Goal: Check status: Check status

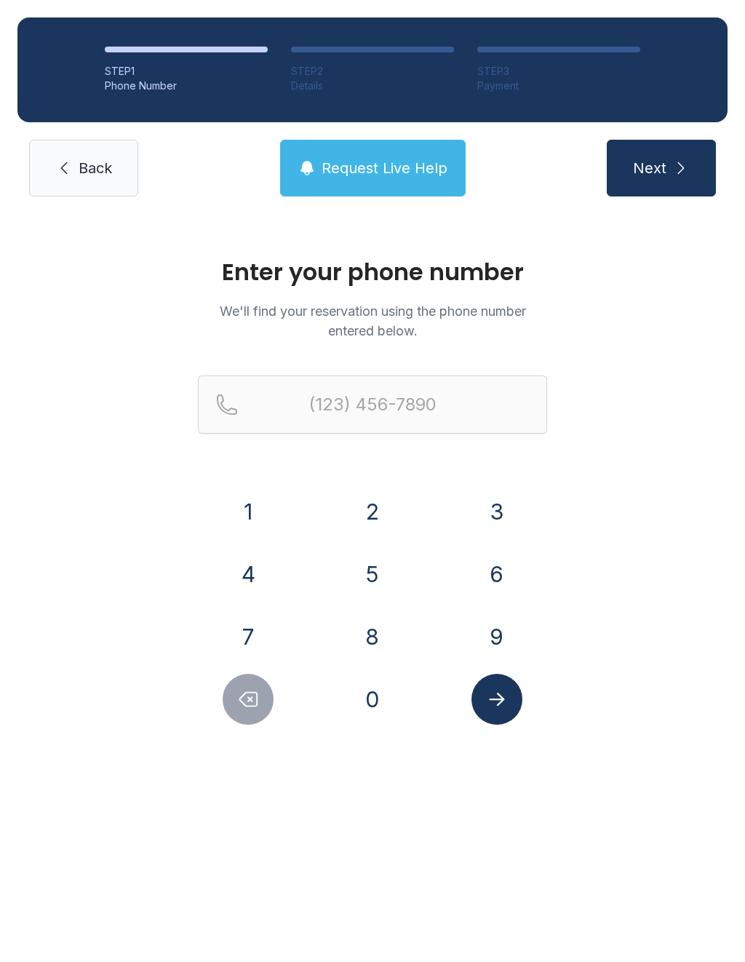
click at [252, 638] on button "7" at bounding box center [248, 636] width 51 height 51
click at [374, 711] on button "0" at bounding box center [372, 699] width 51 height 51
click at [505, 577] on button "6" at bounding box center [496, 573] width 51 height 51
click at [381, 518] on button "2" at bounding box center [372, 511] width 51 height 51
click at [263, 627] on button "7" at bounding box center [248, 636] width 51 height 51
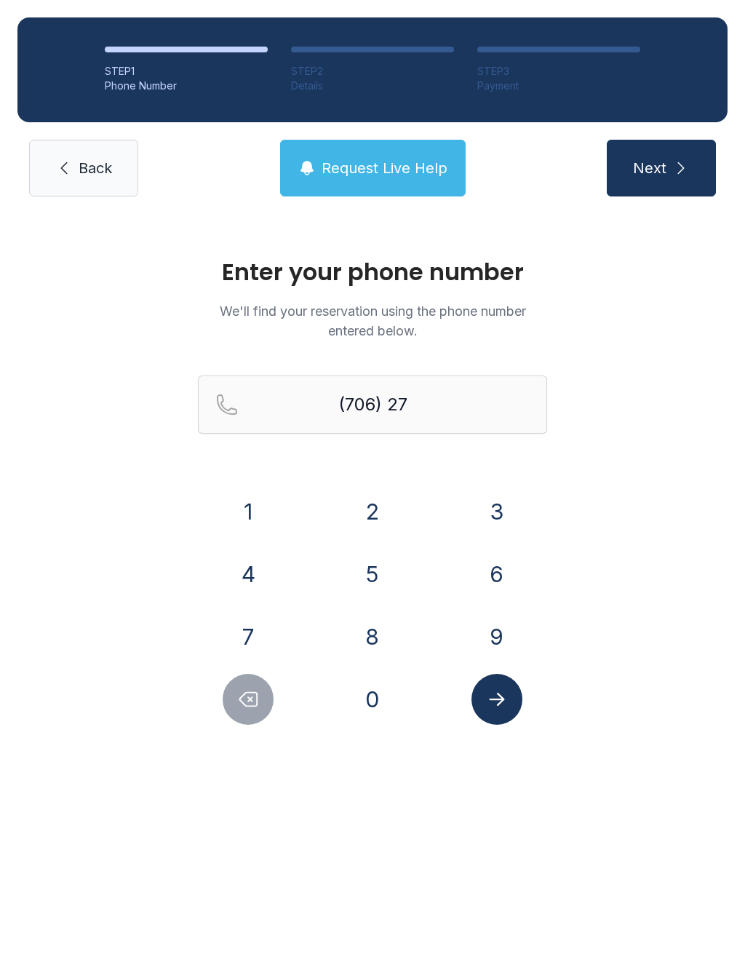
click at [506, 503] on button "3" at bounding box center [496, 511] width 51 height 51
click at [499, 575] on button "6" at bounding box center [496, 573] width 51 height 51
click at [502, 636] on button "9" at bounding box center [496, 636] width 51 height 51
click at [382, 658] on button "8" at bounding box center [372, 636] width 51 height 51
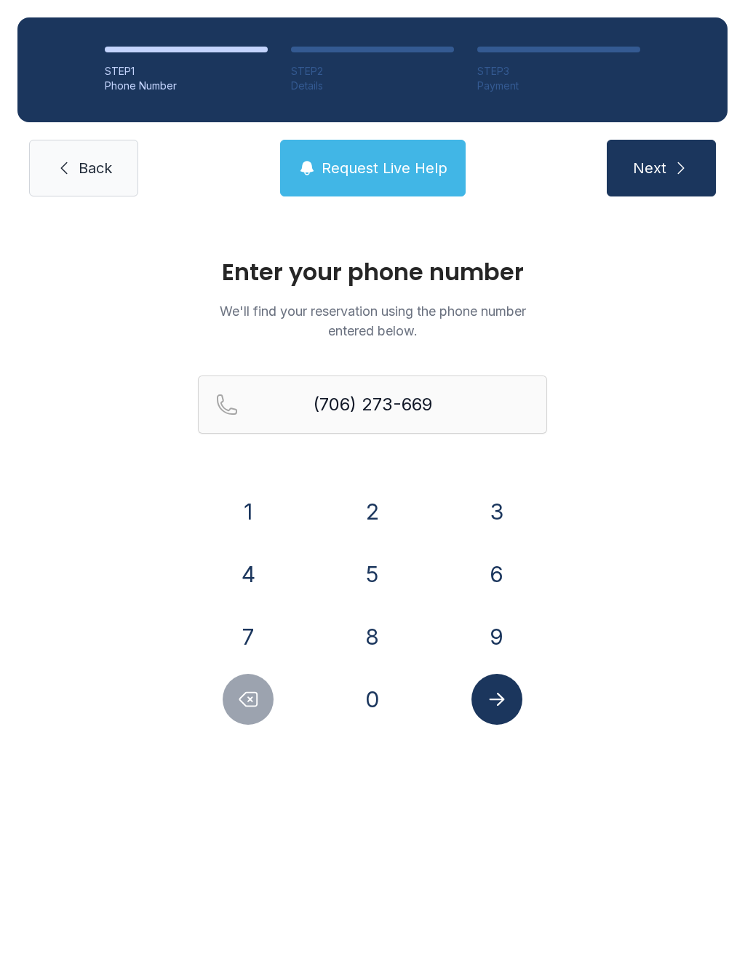
type input "[PHONE_NUMBER]"
click at [500, 694] on icon "Submit lookup form" at bounding box center [497, 699] width 22 height 22
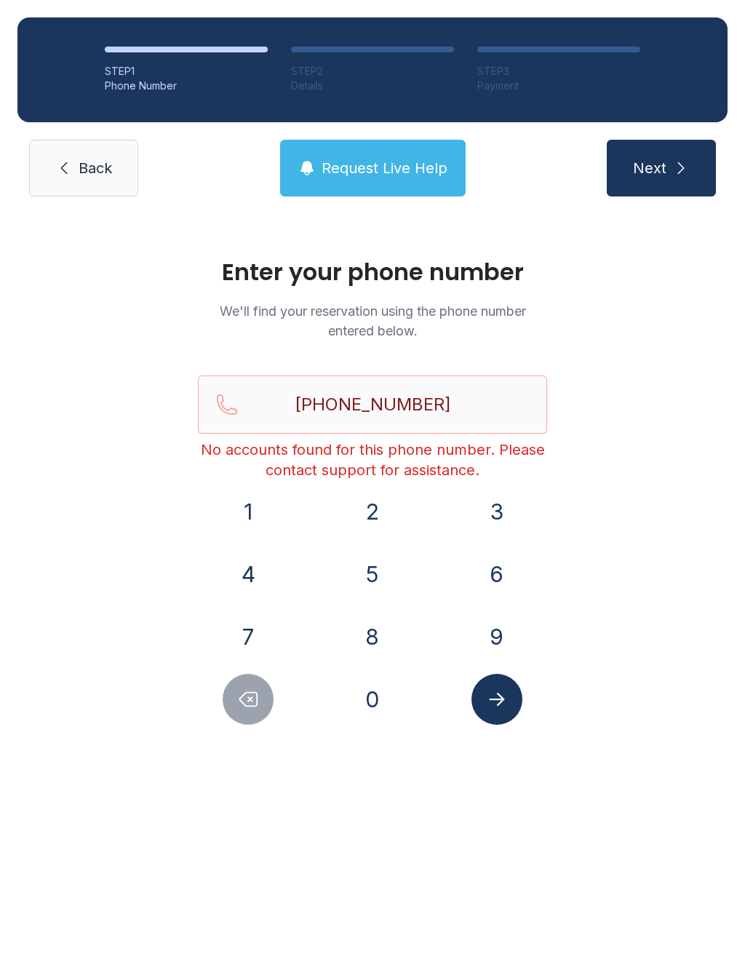
click at [99, 185] on link "Back" at bounding box center [83, 168] width 109 height 57
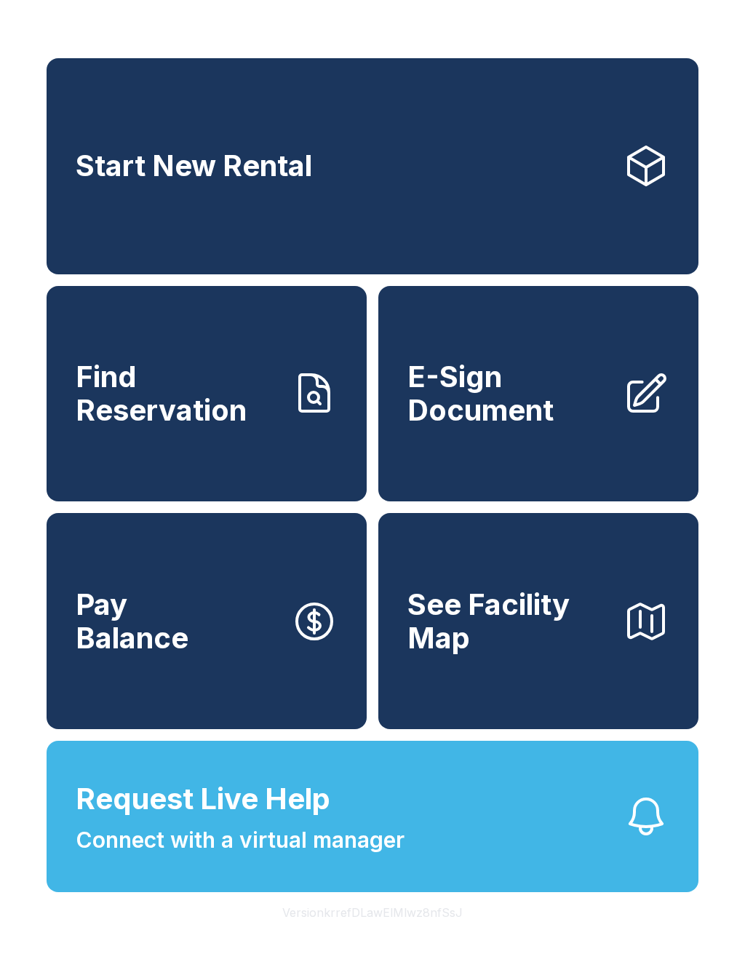
click at [308, 479] on link "Find Reservation" at bounding box center [207, 394] width 320 height 216
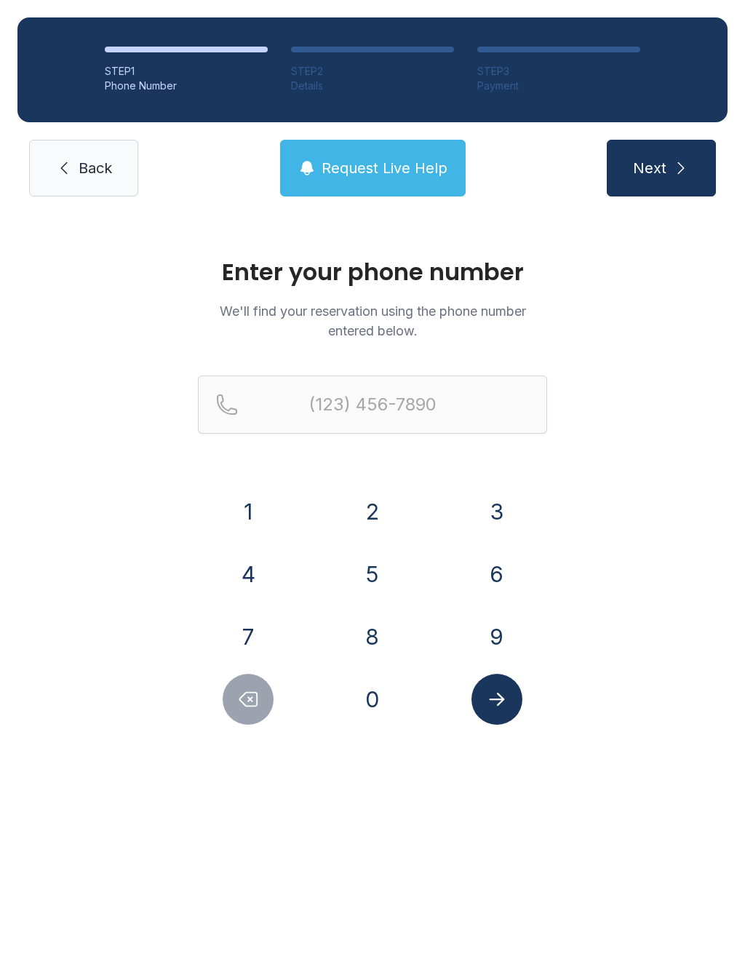
click at [97, 175] on span "Back" at bounding box center [95, 168] width 33 height 20
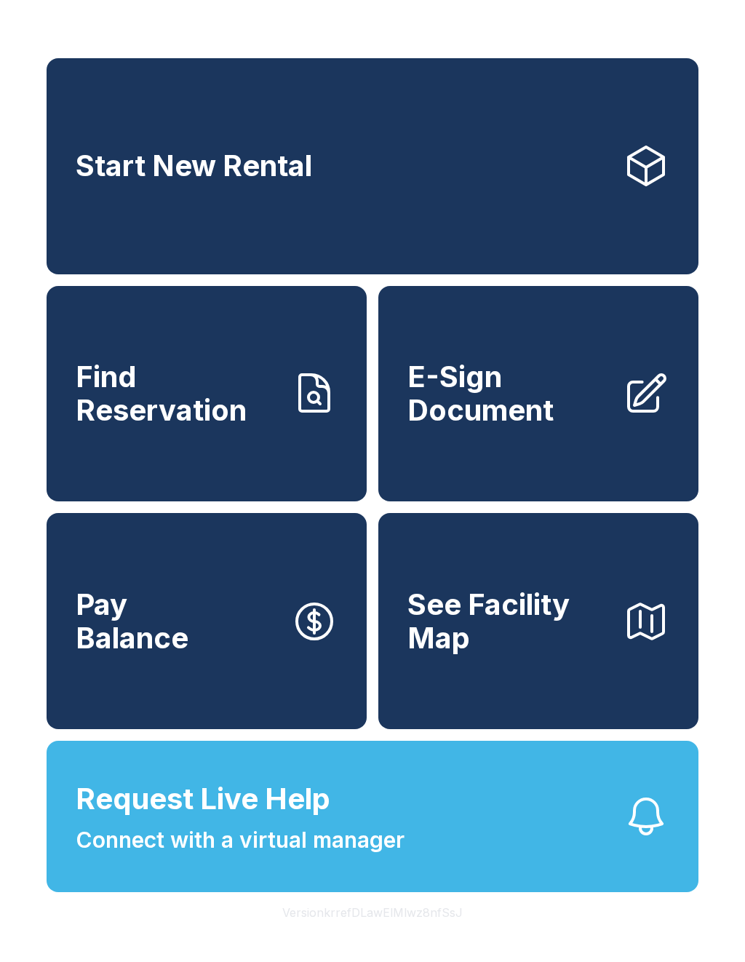
click at [427, 236] on link "Start New Rental" at bounding box center [373, 166] width 652 height 216
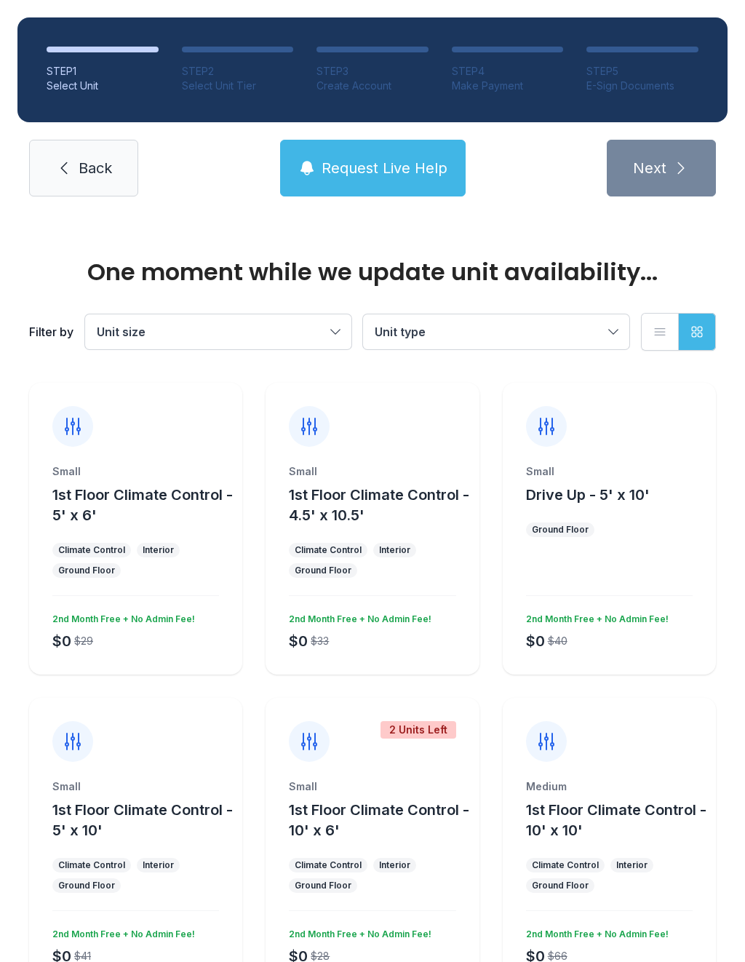
click at [107, 167] on span "Back" at bounding box center [95, 168] width 33 height 20
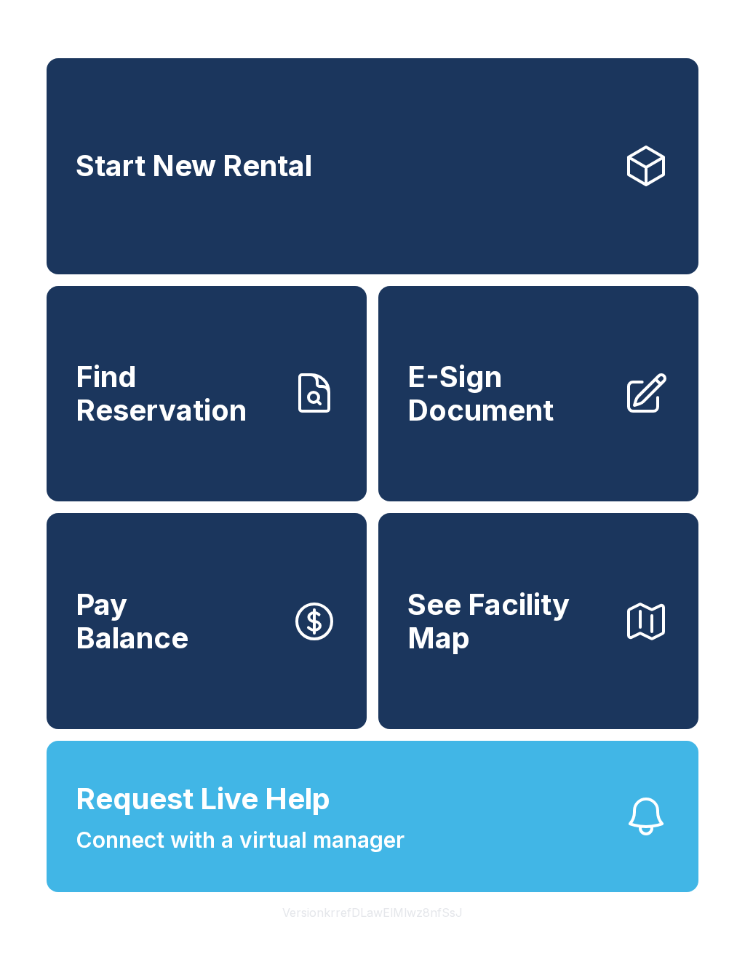
click at [268, 407] on span "Find Reservation" at bounding box center [178, 393] width 204 height 66
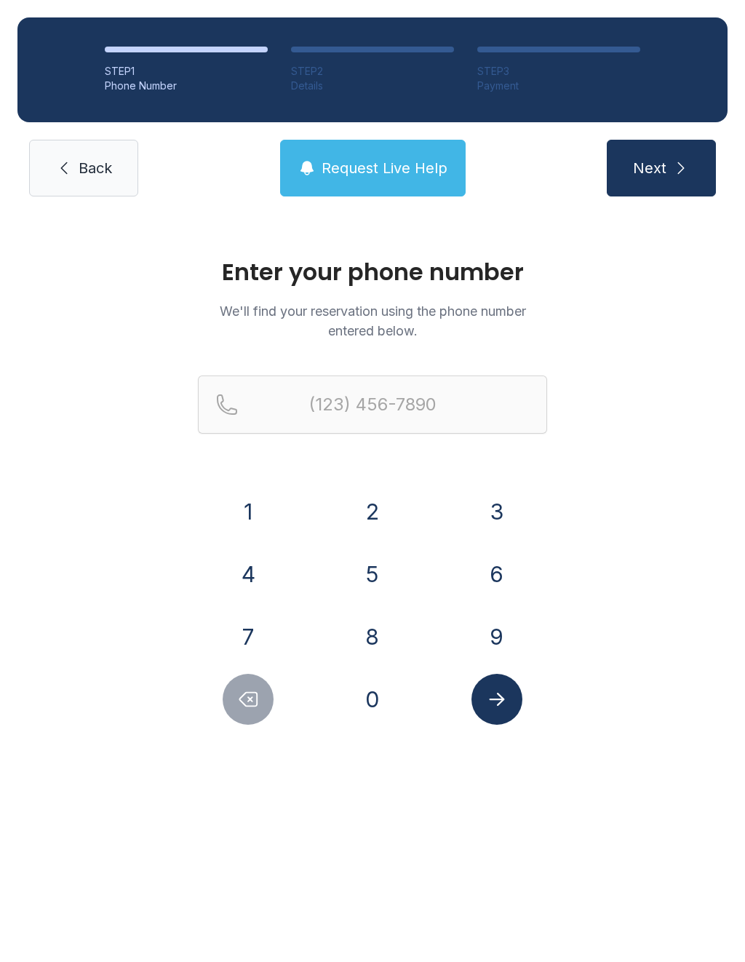
click at [263, 631] on button "7" at bounding box center [248, 636] width 51 height 51
click at [377, 713] on button "0" at bounding box center [372, 699] width 51 height 51
click at [495, 570] on button "6" at bounding box center [496, 573] width 51 height 51
click at [386, 505] on button "2" at bounding box center [372, 511] width 51 height 51
click at [257, 643] on button "7" at bounding box center [248, 636] width 51 height 51
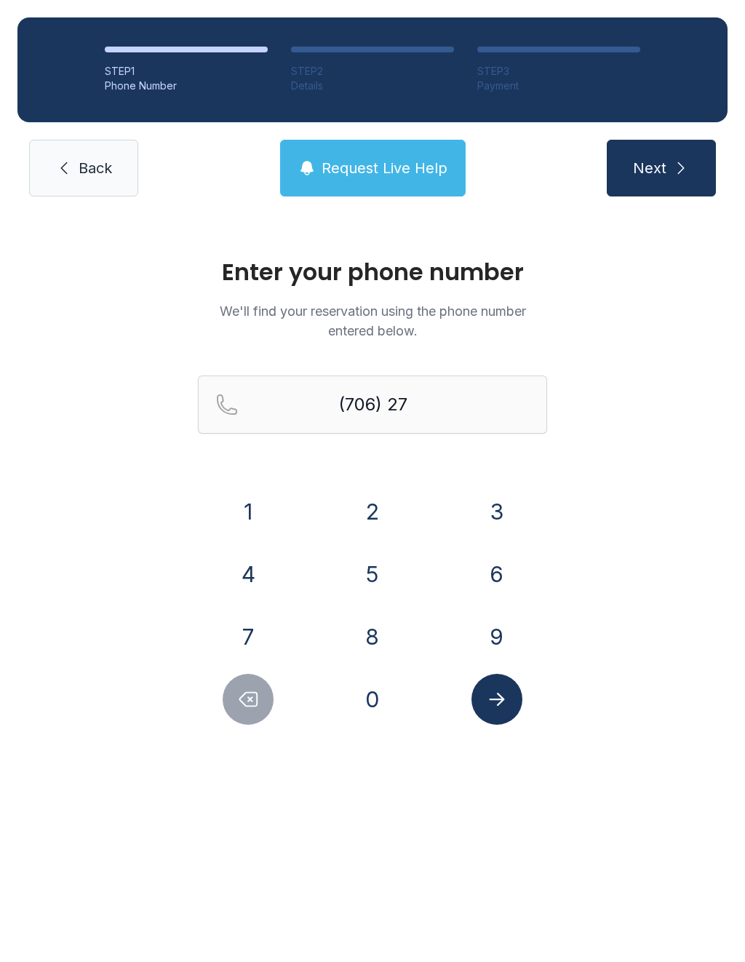
click at [485, 511] on button "3" at bounding box center [496, 511] width 51 height 51
click at [491, 578] on button "6" at bounding box center [496, 573] width 51 height 51
click at [498, 637] on button "9" at bounding box center [496, 636] width 51 height 51
click at [378, 642] on button "8" at bounding box center [372, 636] width 51 height 51
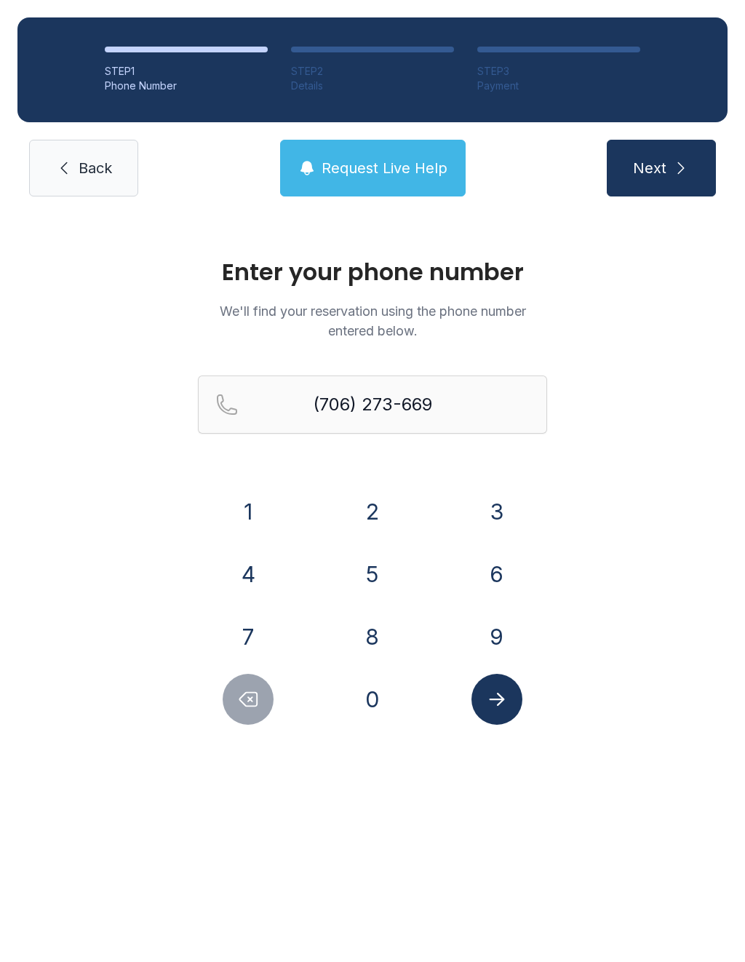
type input "[PHONE_NUMBER]"
click at [508, 711] on button "Submit lookup form" at bounding box center [496, 699] width 51 height 51
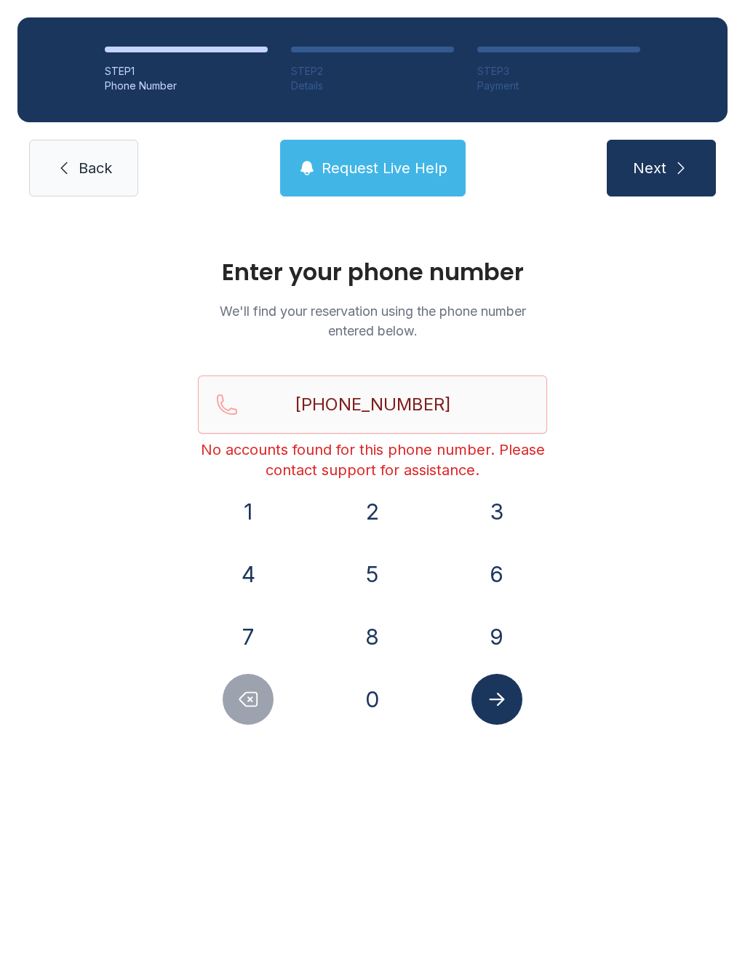
click at [100, 161] on span "Back" at bounding box center [95, 168] width 33 height 20
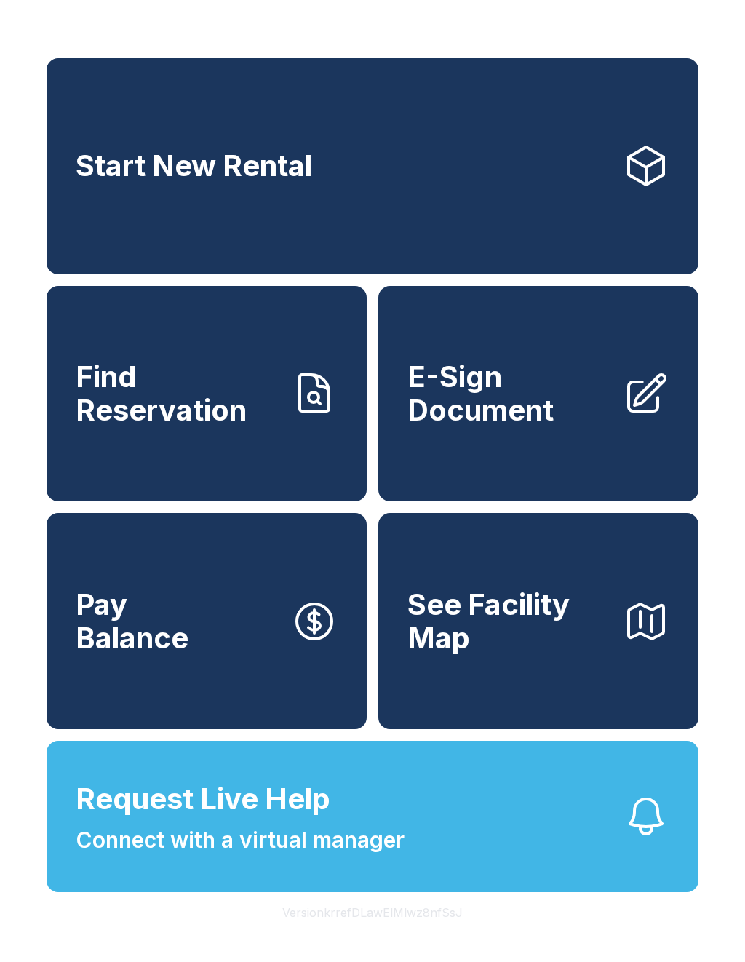
click at [426, 861] on button "Request Live Help Connect with a virtual manager" at bounding box center [373, 815] width 652 height 151
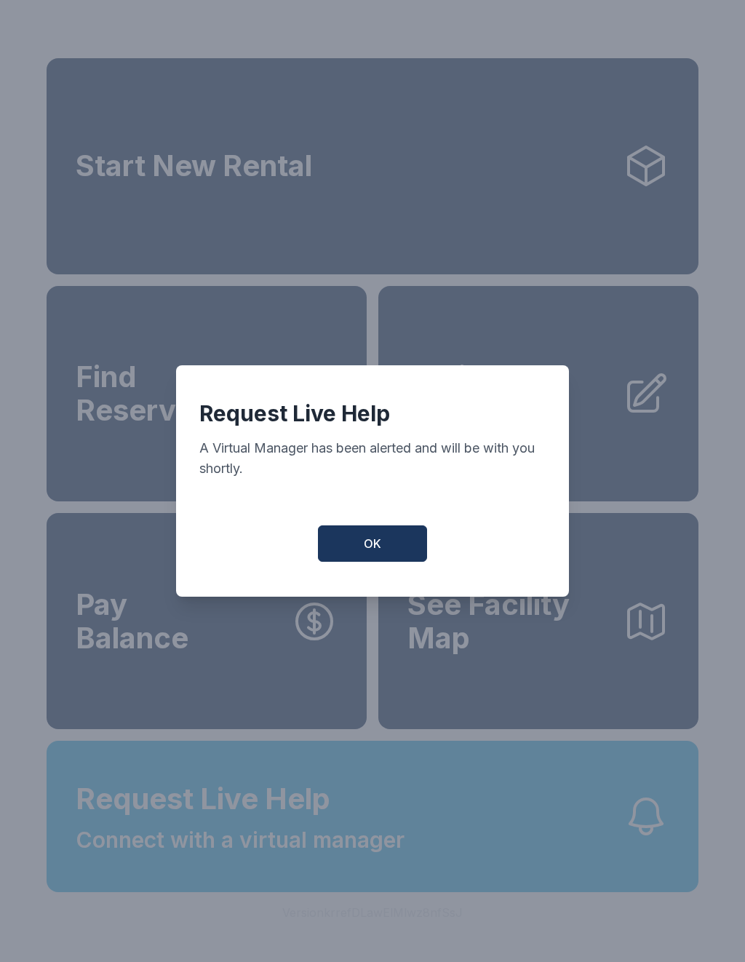
click at [399, 559] on button "OK" at bounding box center [372, 543] width 109 height 36
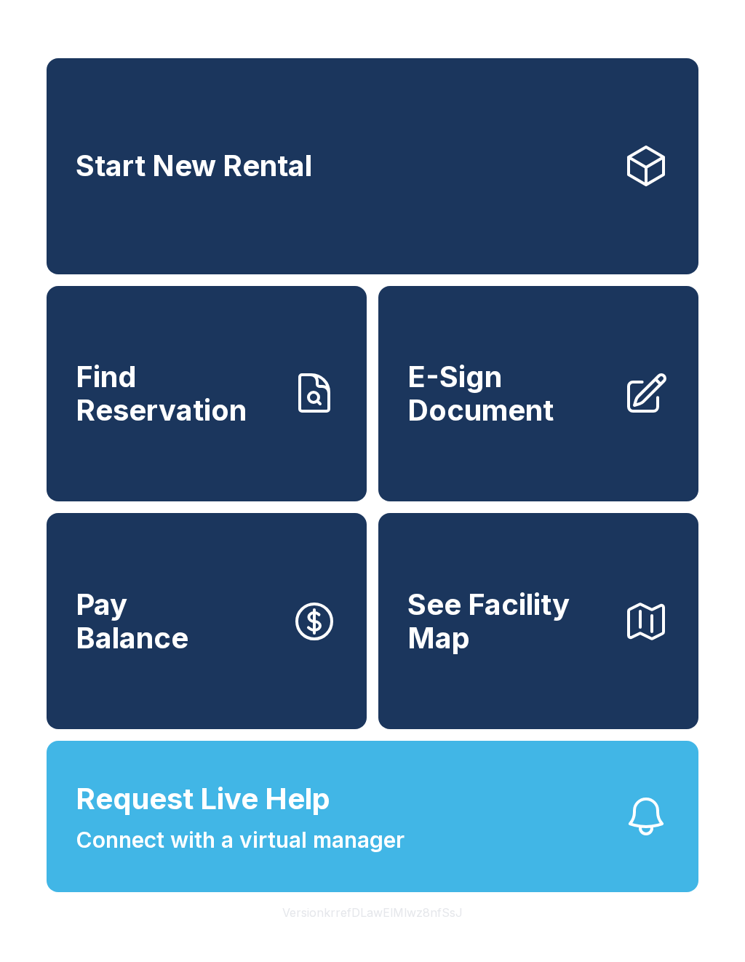
click at [229, 628] on button "Pay Balance" at bounding box center [207, 621] width 320 height 216
